Goal: Task Accomplishment & Management: Use online tool/utility

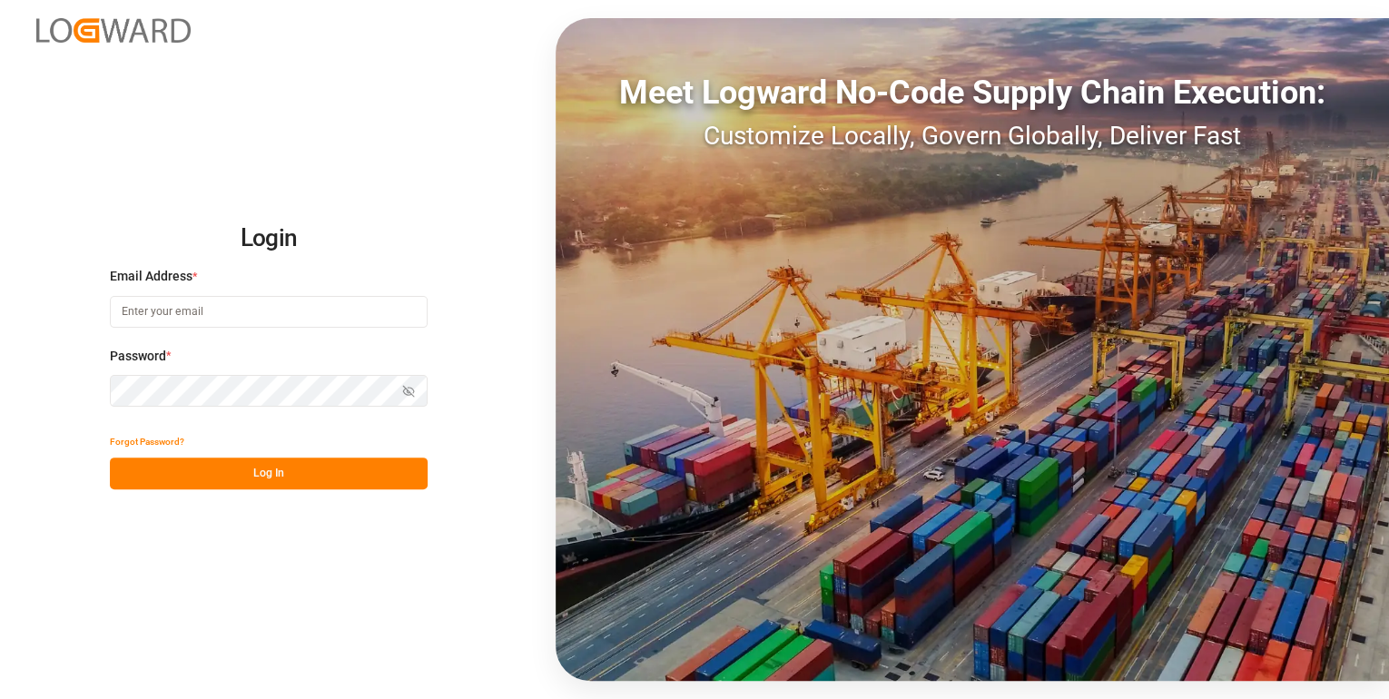
type input "[PERSON_NAME][EMAIL_ADDRESS][PERSON_NAME][DOMAIN_NAME]"
click at [294, 315] on button "Log In" at bounding box center [269, 474] width 318 height 32
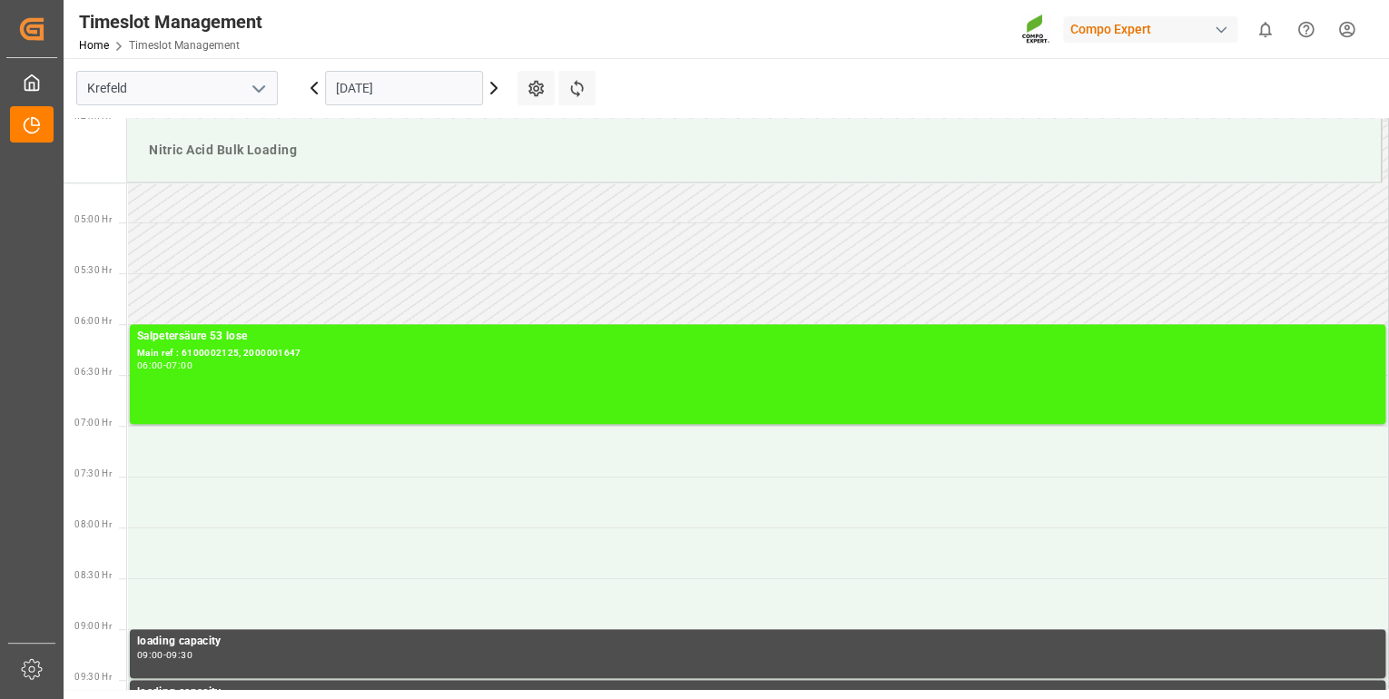
scroll to position [409, 0]
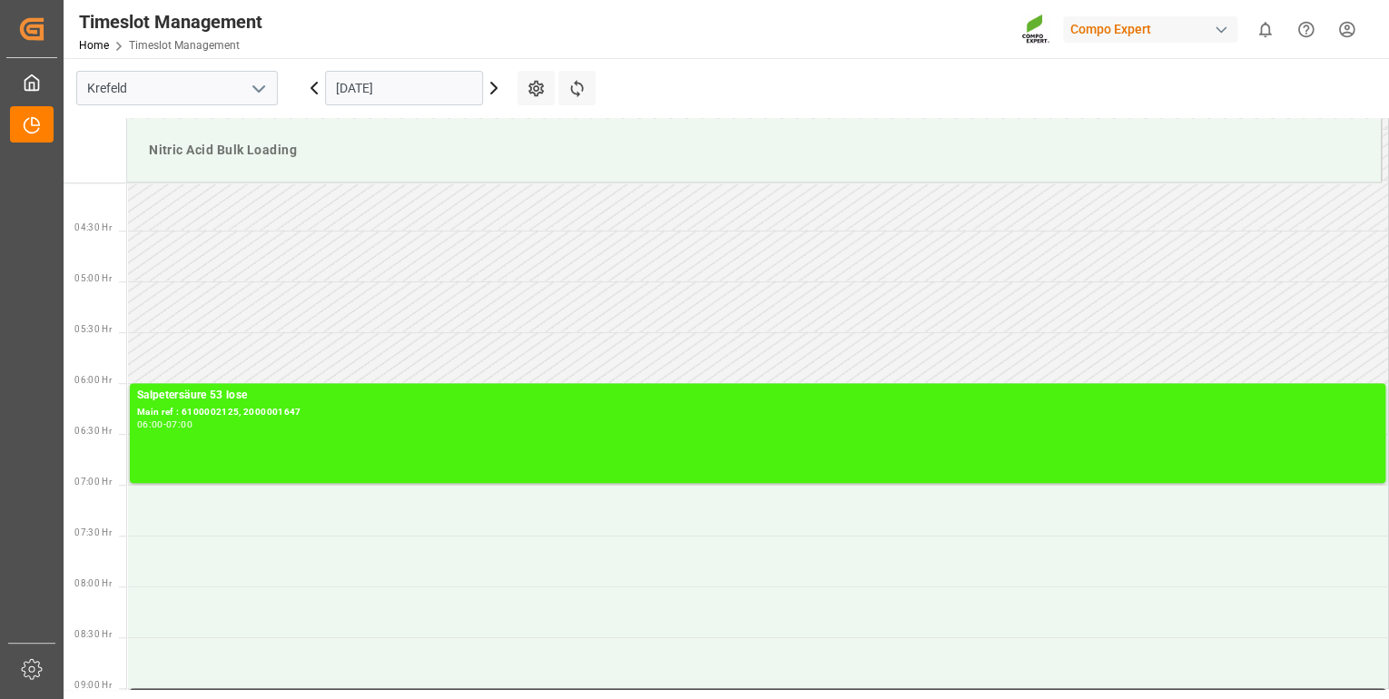
click at [491, 89] on icon at bounding box center [494, 88] width 22 height 22
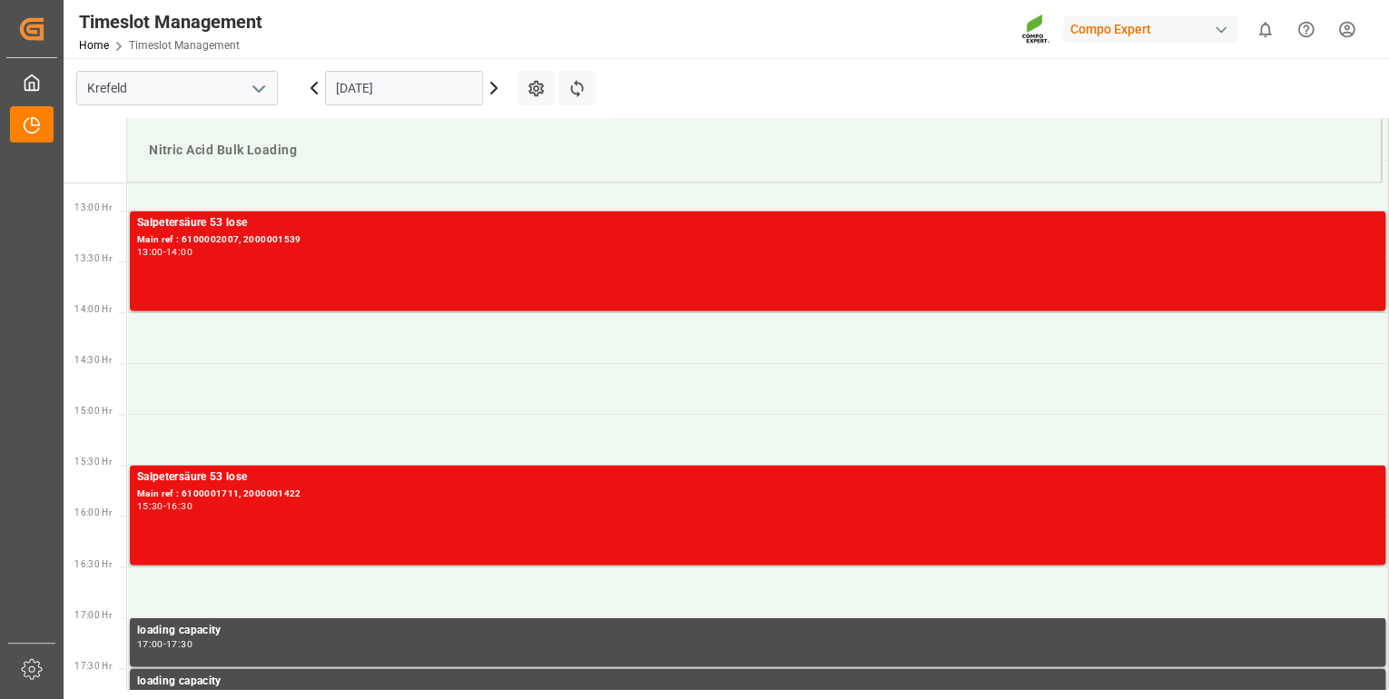
scroll to position [1281, 0]
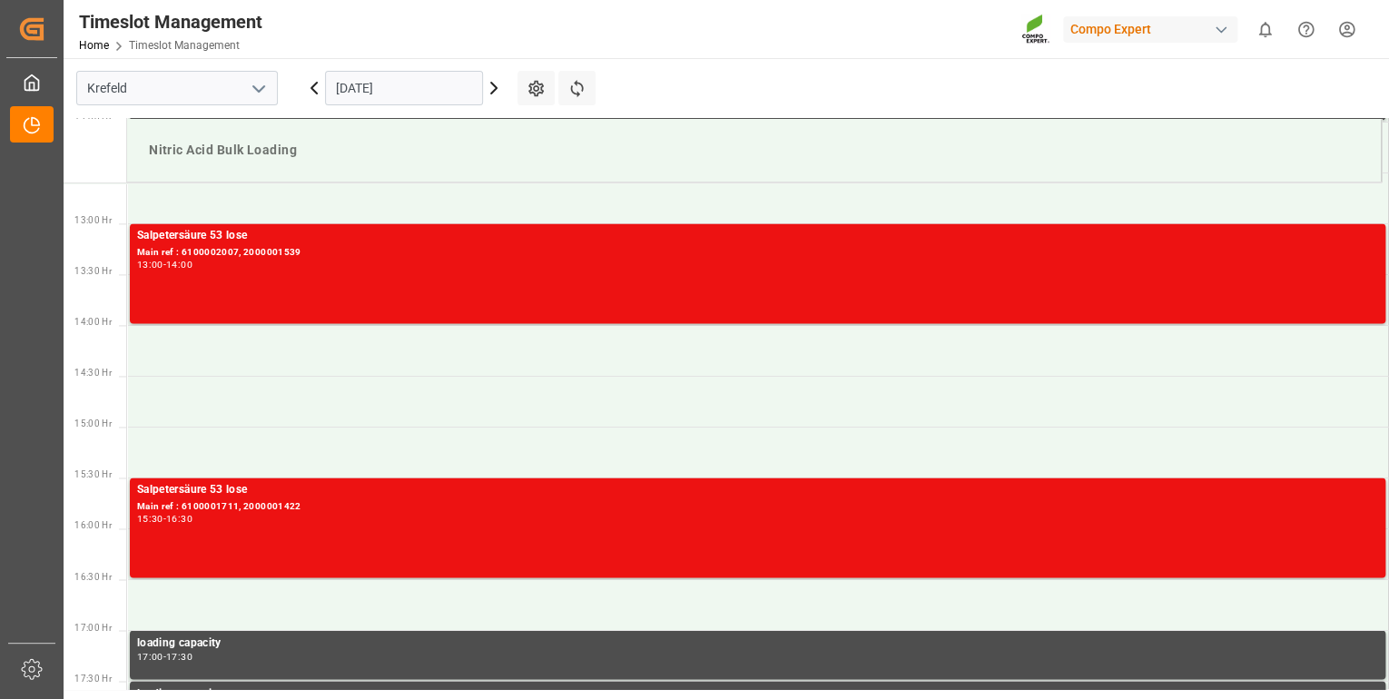
click at [316, 91] on icon at bounding box center [313, 88] width 5 height 11
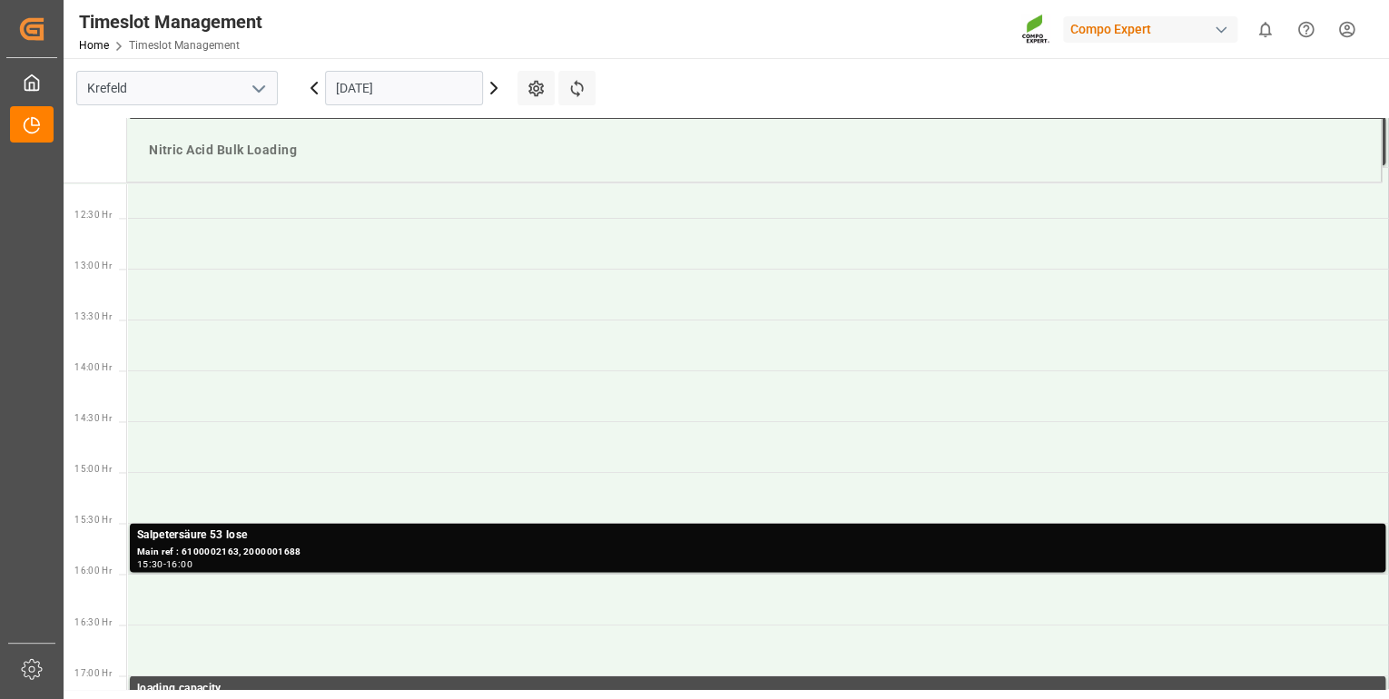
scroll to position [1310, 0]
